Goal: Task Accomplishment & Management: Use online tool/utility

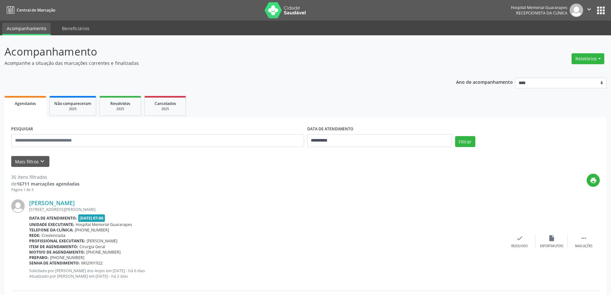
click at [590, 60] on button "Relatórios" at bounding box center [588, 58] width 33 height 11
click at [563, 68] on link "Agendamentos" at bounding box center [570, 72] width 69 height 9
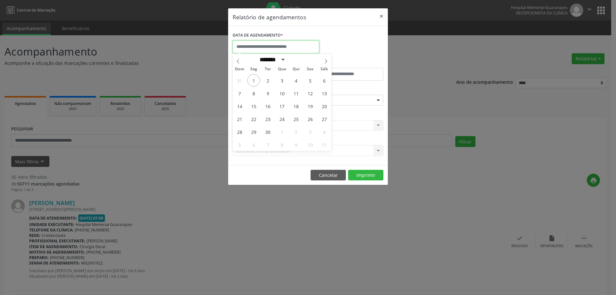
click at [264, 48] on input "text" at bounding box center [276, 46] width 87 height 13
click at [269, 80] on span "2" at bounding box center [267, 80] width 13 height 13
type input "**********"
click at [269, 80] on span "2" at bounding box center [267, 80] width 13 height 13
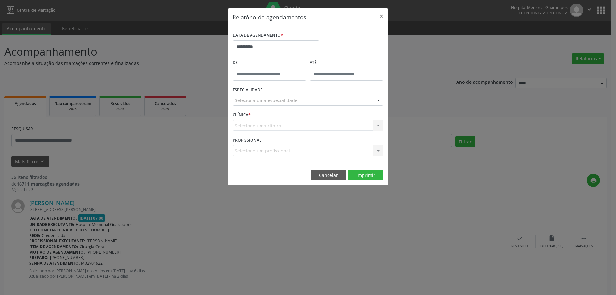
click at [299, 101] on div "Seleciona uma especialidade" at bounding box center [308, 100] width 151 height 11
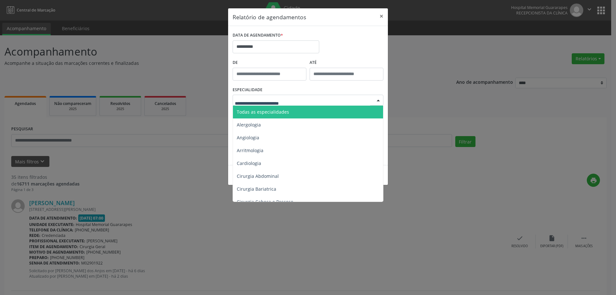
click at [297, 112] on span "Todas as especialidades" at bounding box center [308, 112] width 151 height 13
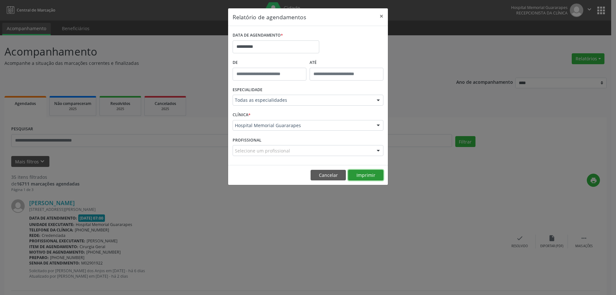
click at [365, 173] on button "Imprimir" at bounding box center [365, 175] width 35 height 11
